Goal: Information Seeking & Learning: Learn about a topic

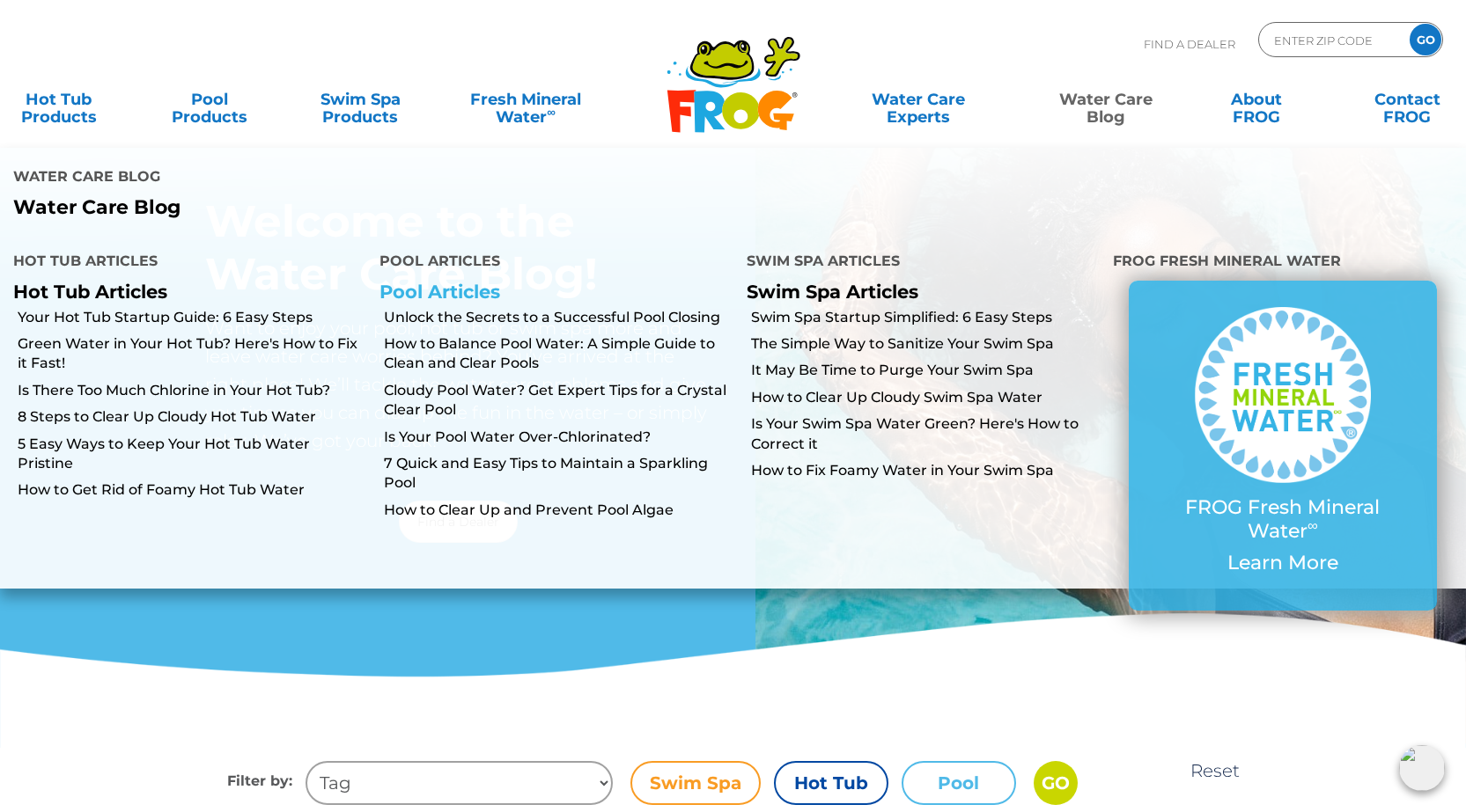
click at [467, 281] on link "Pool Articles" at bounding box center [439, 292] width 120 height 22
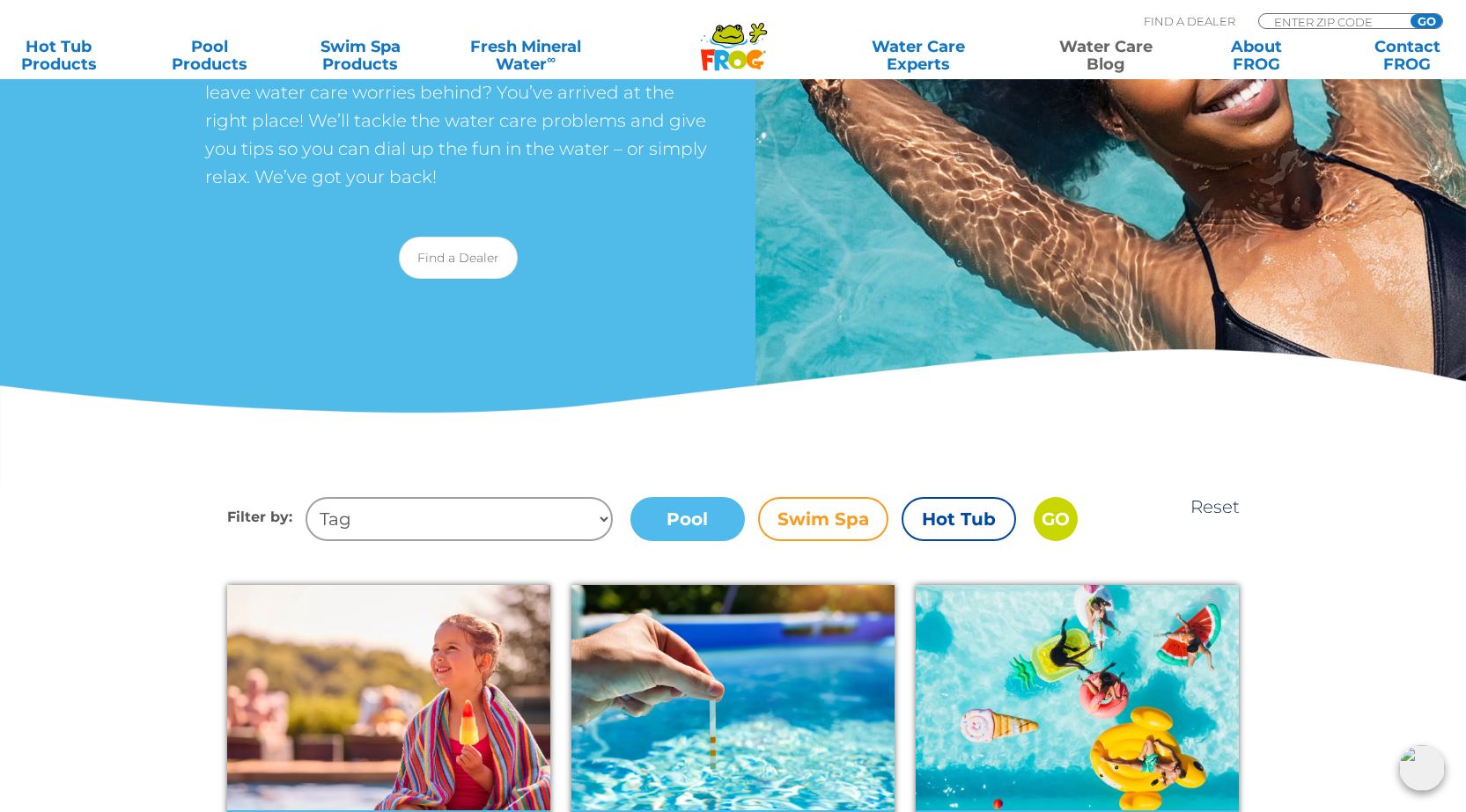
scroll to position [176, 0]
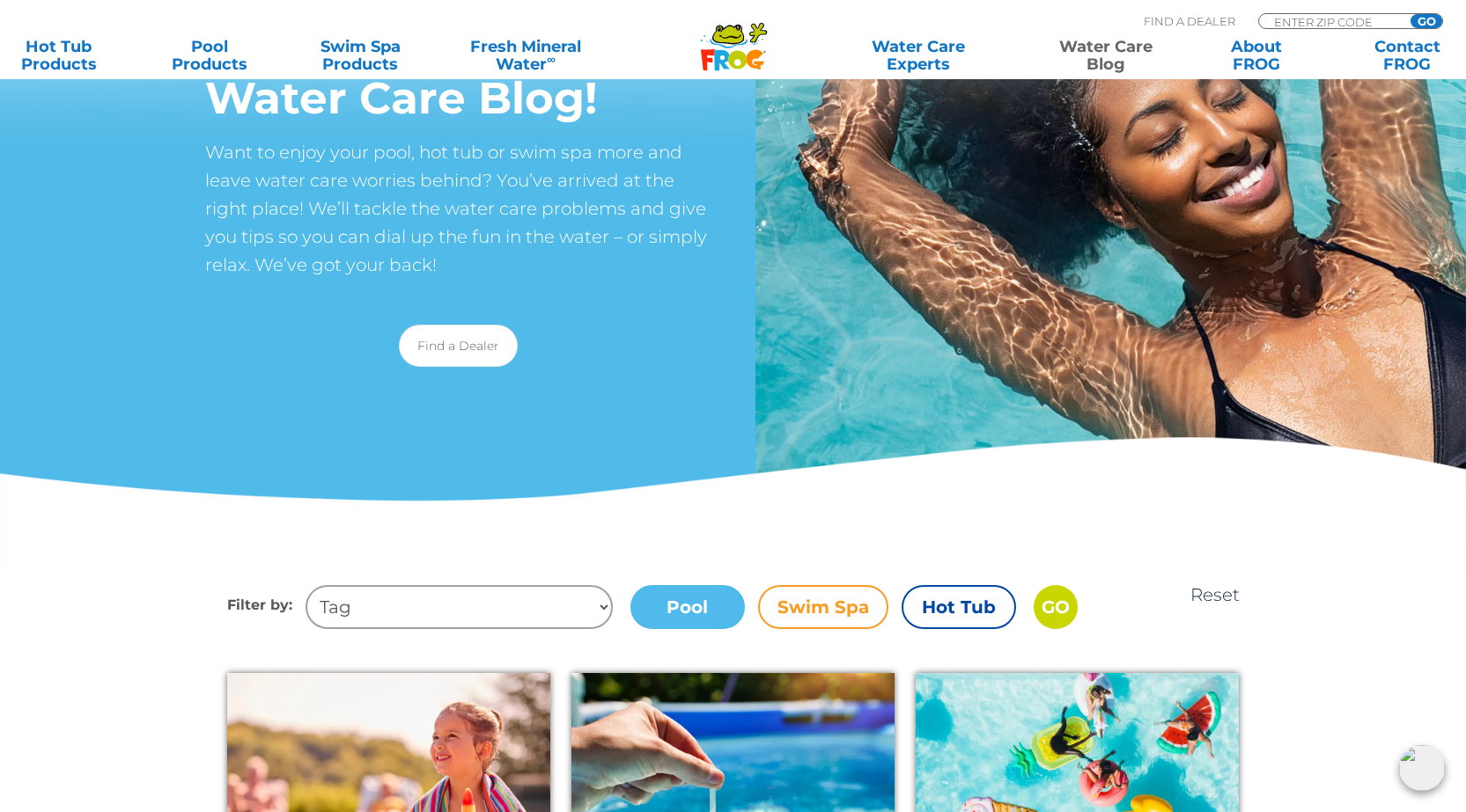
click at [711, 616] on label "Pool" at bounding box center [687, 607] width 115 height 44
click at [0, 0] on input "Pool" at bounding box center [0, 0] width 0 height 0
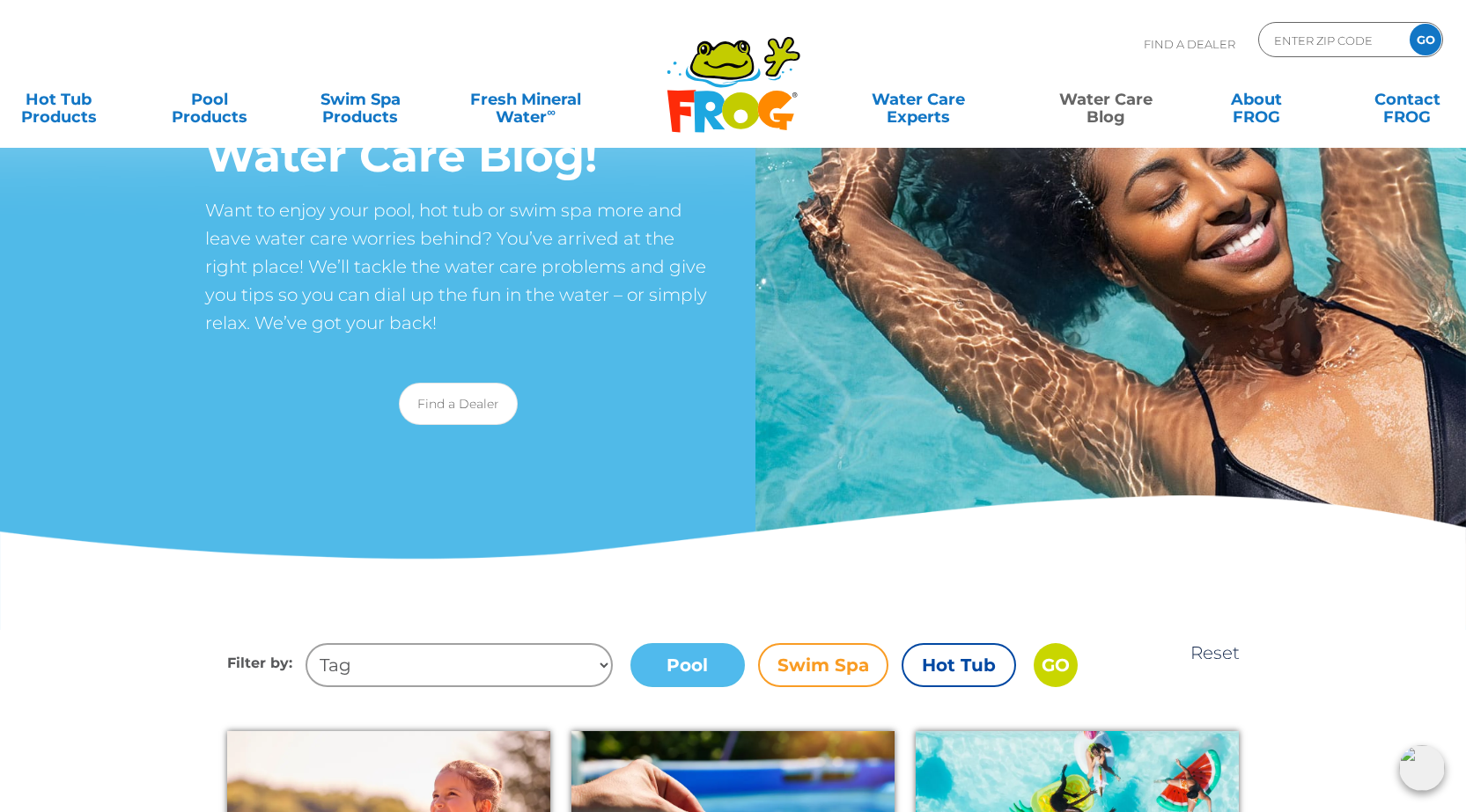
scroll to position [88, 0]
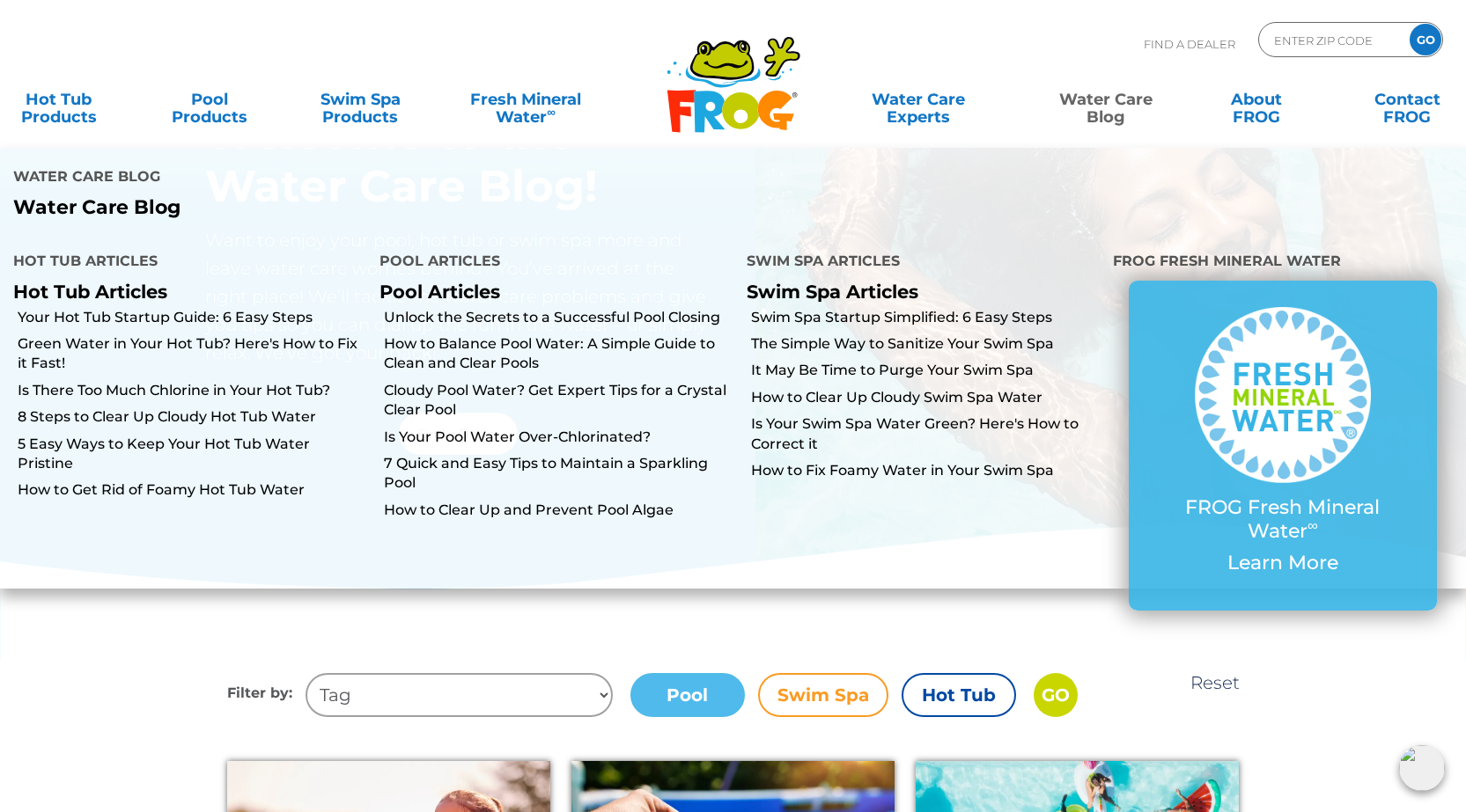
click at [1119, 103] on link "Water Care Blog" at bounding box center [1105, 100] width 118 height 35
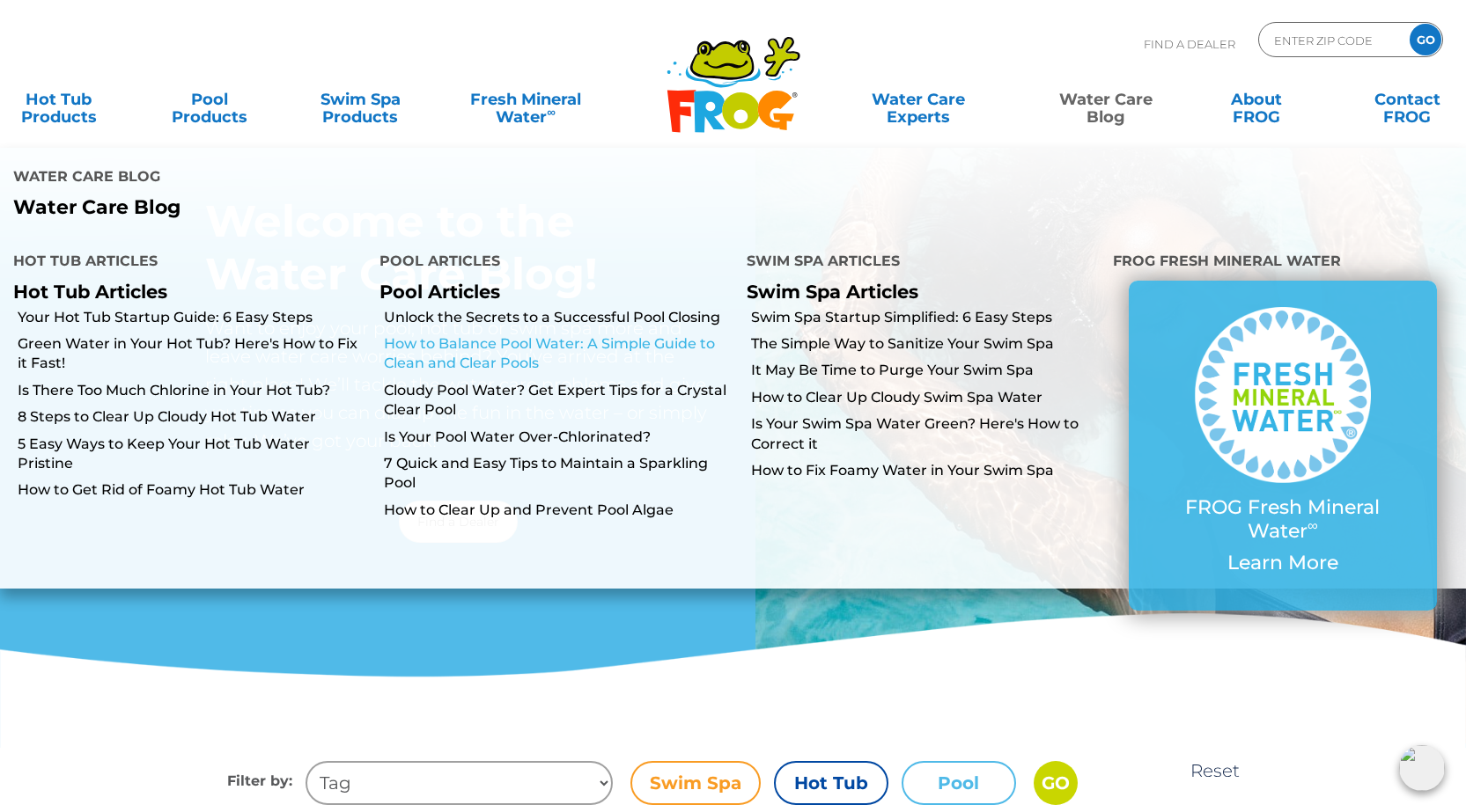
click at [458, 335] on link "How to Balance Pool Water: A Simple Guide to Clean and Clear Pools" at bounding box center [559, 354] width 349 height 39
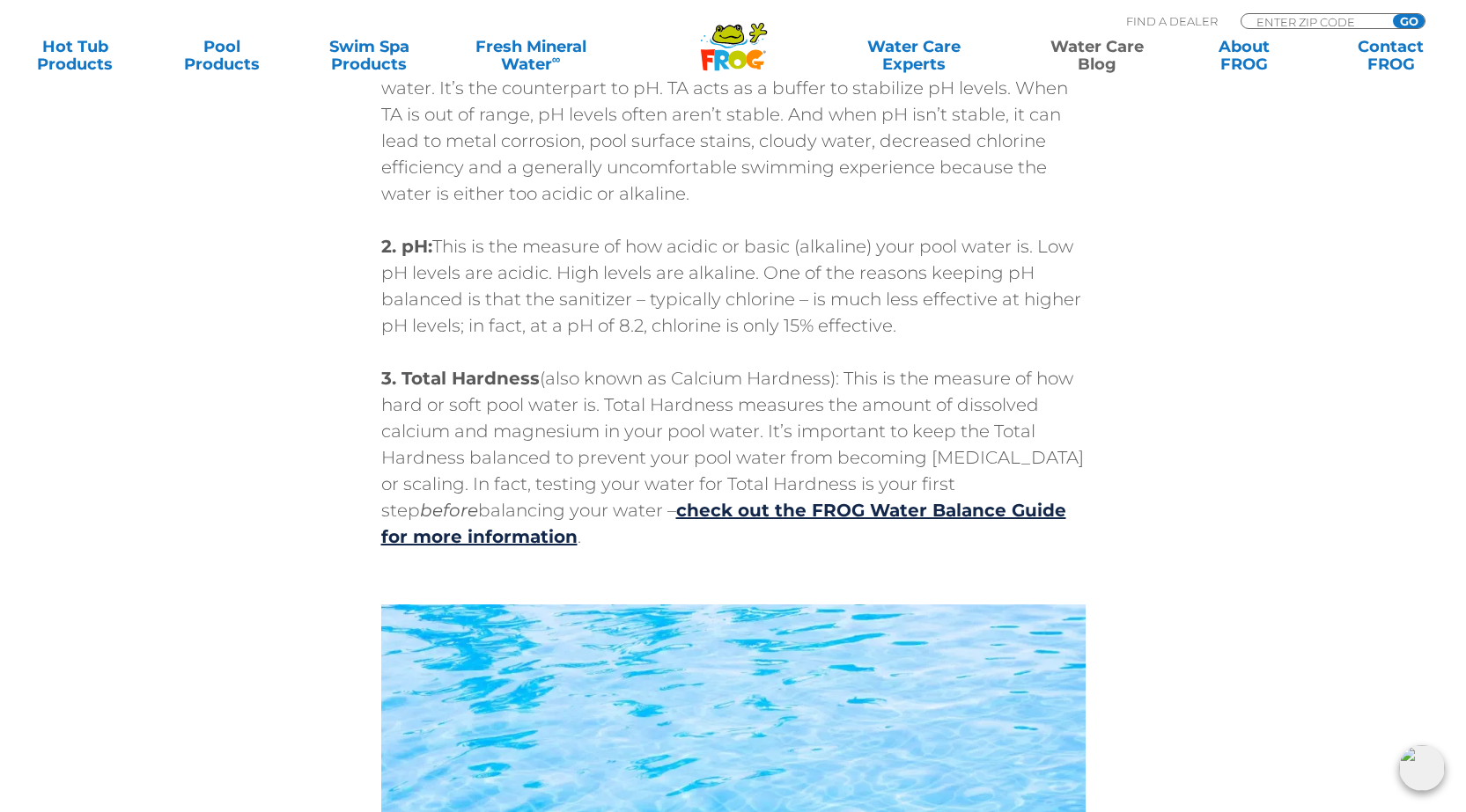
scroll to position [1849, 0]
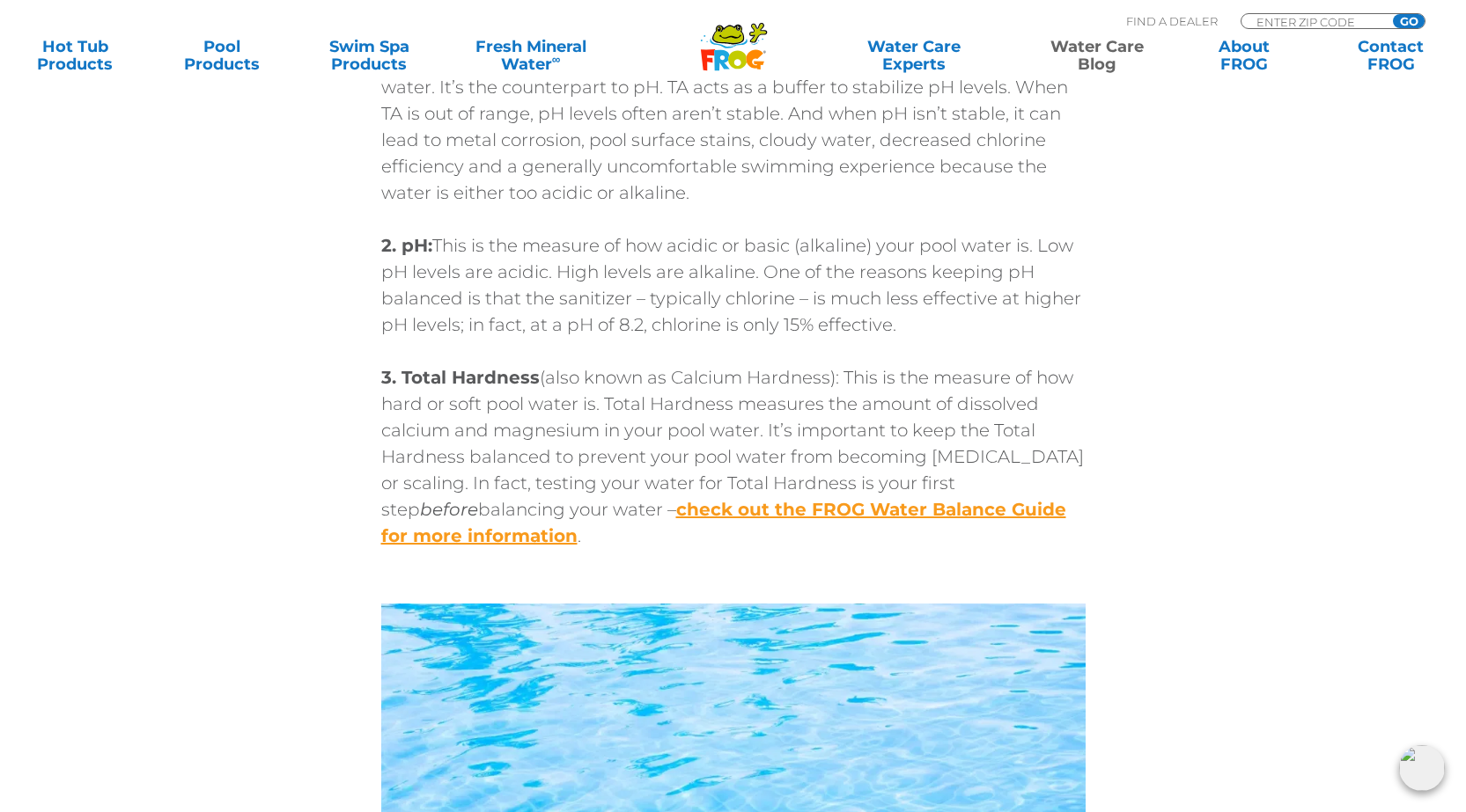
click at [698, 514] on link "check out the FROG Water Balance Guide for more information" at bounding box center [724, 522] width 685 height 48
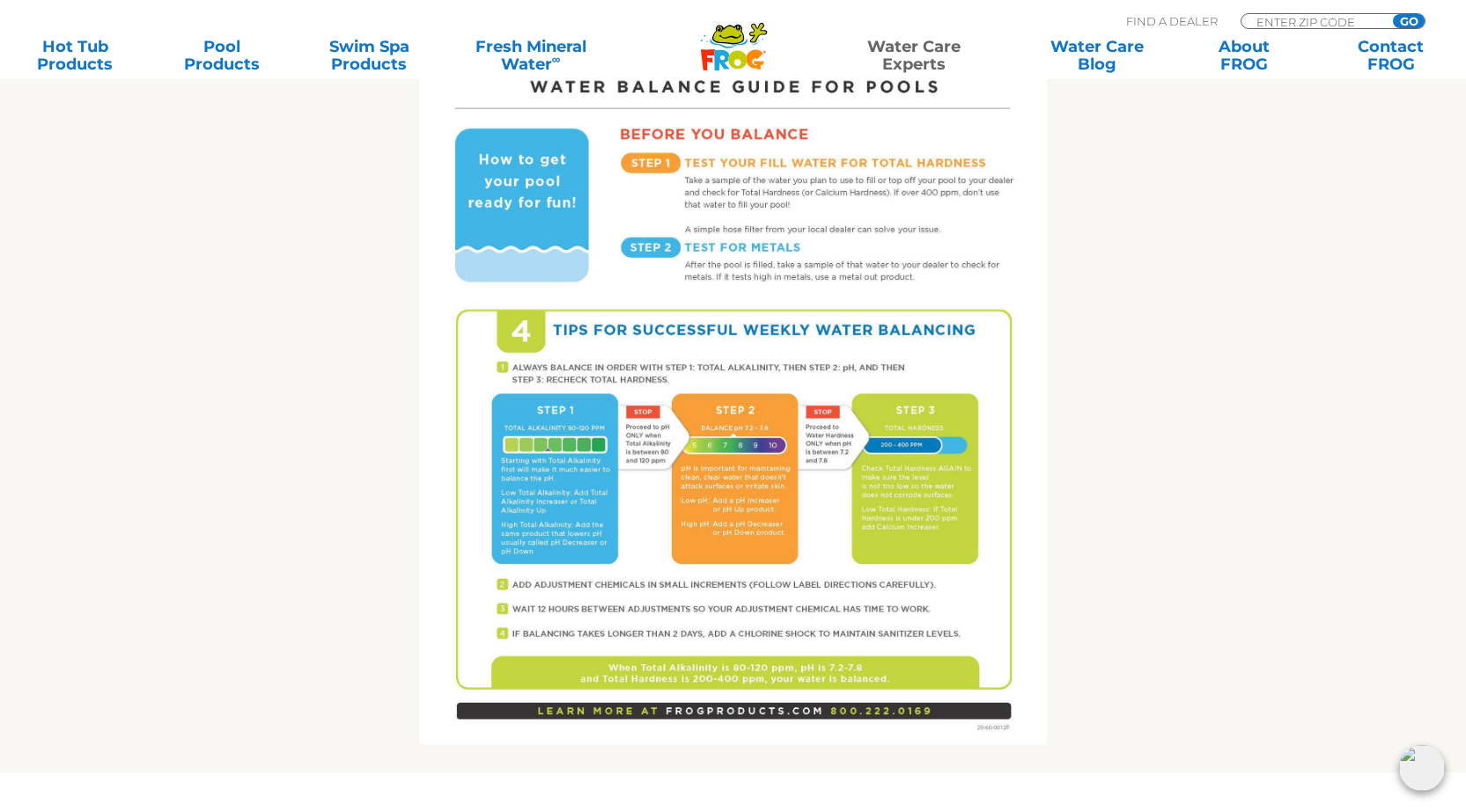
scroll to position [880, 0]
